Goal: Transaction & Acquisition: Purchase product/service

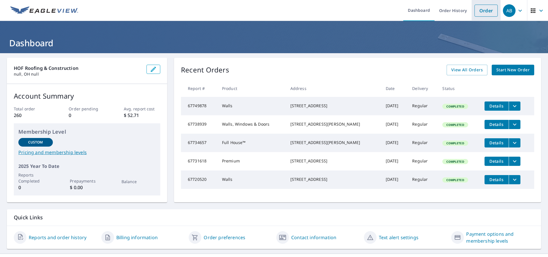
click at [488, 10] on link "Order" at bounding box center [486, 11] width 23 height 12
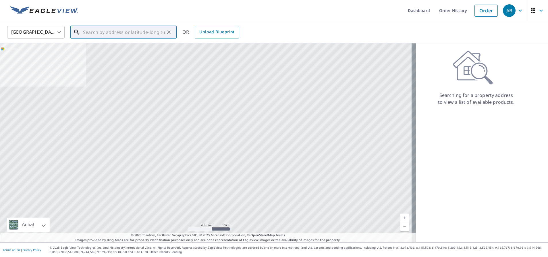
click at [107, 26] on input "text" at bounding box center [124, 32] width 82 height 16
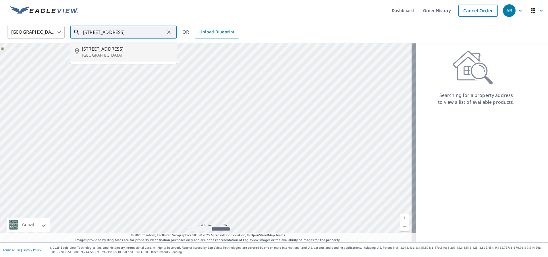
drag, startPoint x: 122, startPoint y: 36, endPoint x: 74, endPoint y: 27, distance: 48.6
click at [74, 27] on div "[STREET_ADDRESS] ​" at bounding box center [123, 32] width 106 height 13
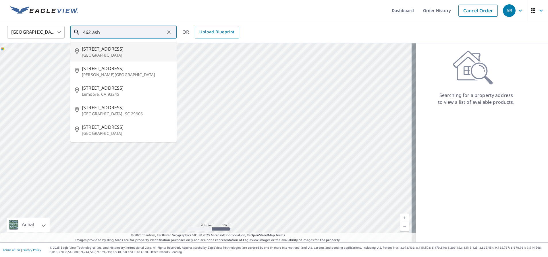
click at [100, 48] on span "[STREET_ADDRESS]" at bounding box center [127, 48] width 90 height 7
type input "[STREET_ADDRESS]"
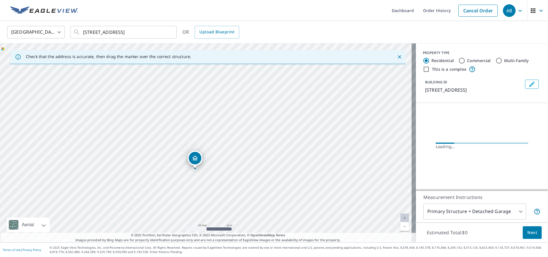
drag, startPoint x: 213, startPoint y: 132, endPoint x: 186, endPoint y: 124, distance: 28.5
click at [185, 123] on div "[STREET_ADDRESS]" at bounding box center [208, 142] width 416 height 199
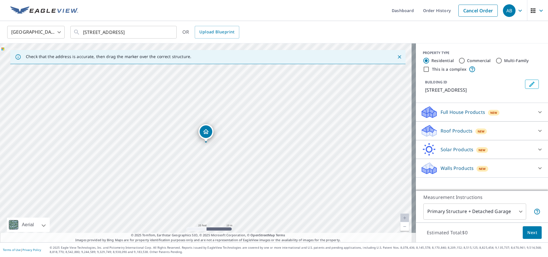
click at [455, 170] on p "Walls Products" at bounding box center [457, 168] width 33 height 7
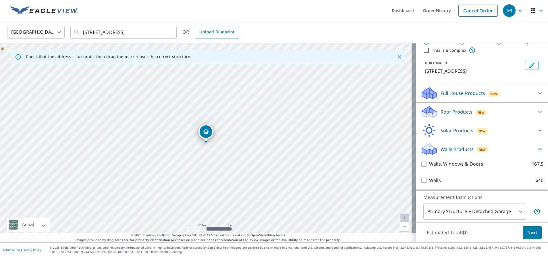
scroll to position [19, 0]
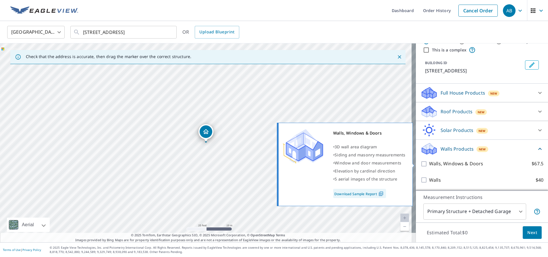
drag, startPoint x: 421, startPoint y: 163, endPoint x: 435, endPoint y: 170, distance: 15.9
click at [422, 162] on input "Walls, Windows & Doors $67.5" at bounding box center [425, 163] width 9 height 7
checkbox input "true"
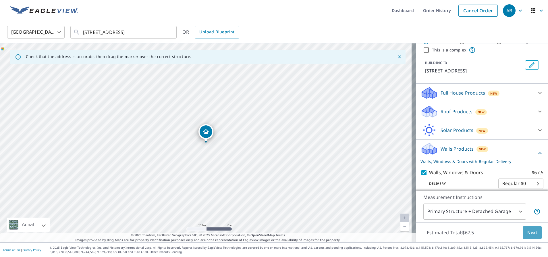
click at [528, 232] on span "Next" at bounding box center [533, 232] width 10 height 7
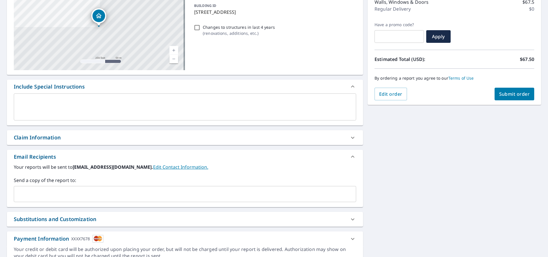
scroll to position [105, 0]
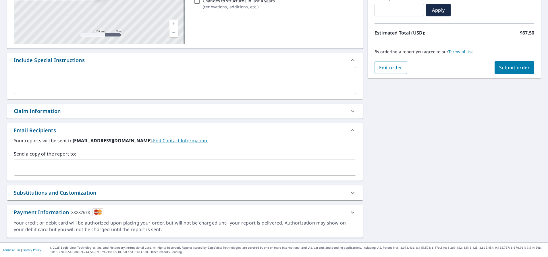
click at [45, 168] on input "text" at bounding box center [180, 167] width 329 height 11
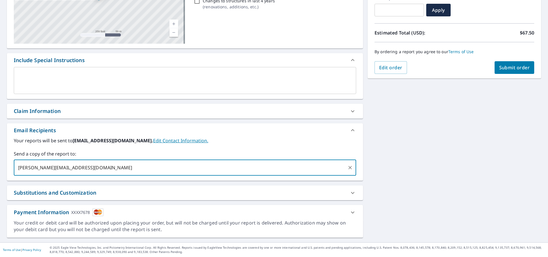
type input "[PERSON_NAME][EMAIL_ADDRESS][DOMAIN_NAME]"
click at [517, 65] on span "Submit order" at bounding box center [514, 67] width 31 height 6
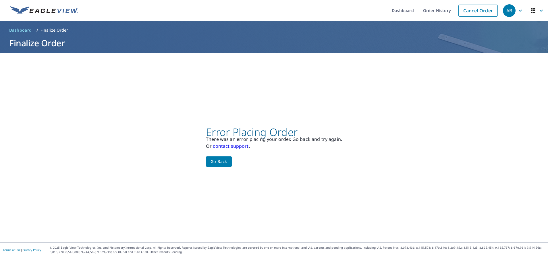
scroll to position [0, 0]
click at [467, 11] on link "Cancel Order" at bounding box center [478, 11] width 39 height 12
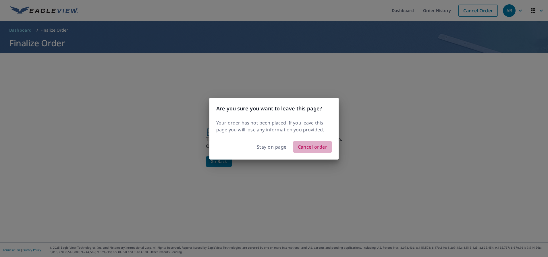
click at [302, 147] on span "Cancel order" at bounding box center [313, 147] width 30 height 8
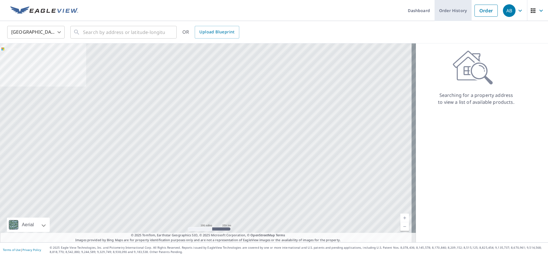
click at [454, 12] on link "Order History" at bounding box center [453, 10] width 37 height 21
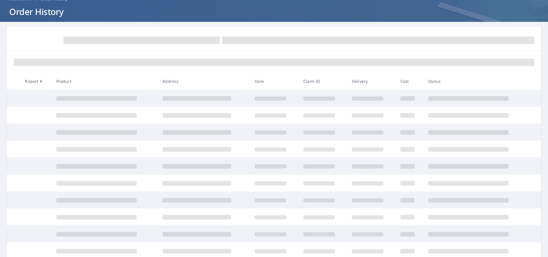
scroll to position [55, 0]
